Goal: Check status: Check status

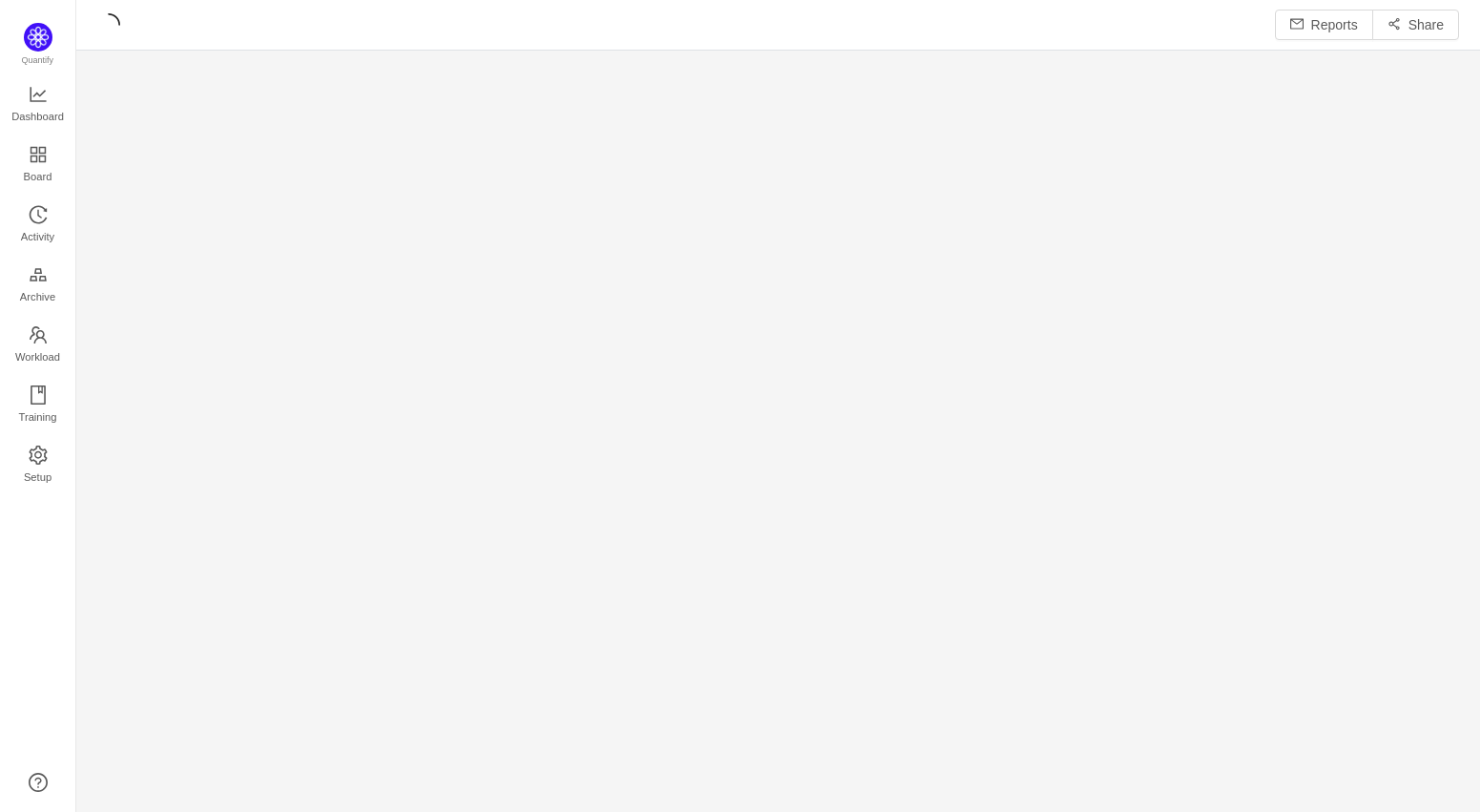
scroll to position [784, 1361]
